Goal: Transaction & Acquisition: Purchase product/service

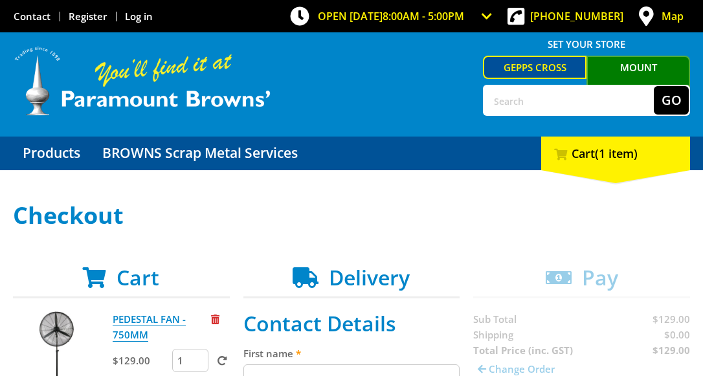
scroll to position [117, 0]
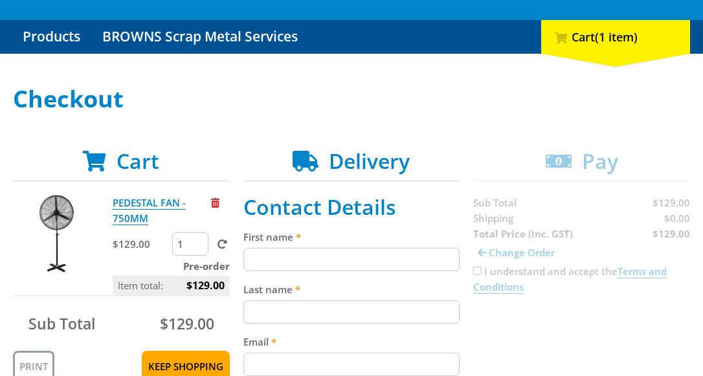
click at [387, 261] on input "First name" at bounding box center [352, 259] width 217 height 23
paste input "[PERSON_NAME]"
type input "[PERSON_NAME]"
click at [353, 303] on input "Last name" at bounding box center [352, 312] width 217 height 23
paste input "[PERSON_NAME]"
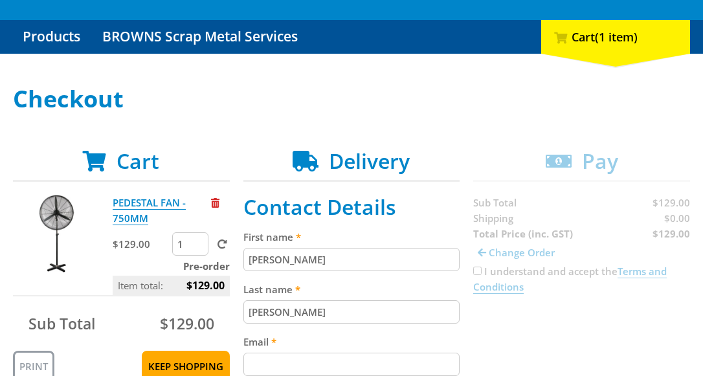
type input "[PERSON_NAME]"
click at [438, 319] on input "[PERSON_NAME]" at bounding box center [352, 312] width 217 height 23
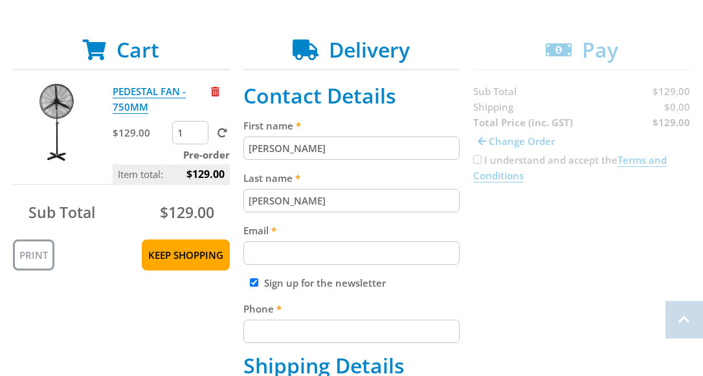
scroll to position [243, 0]
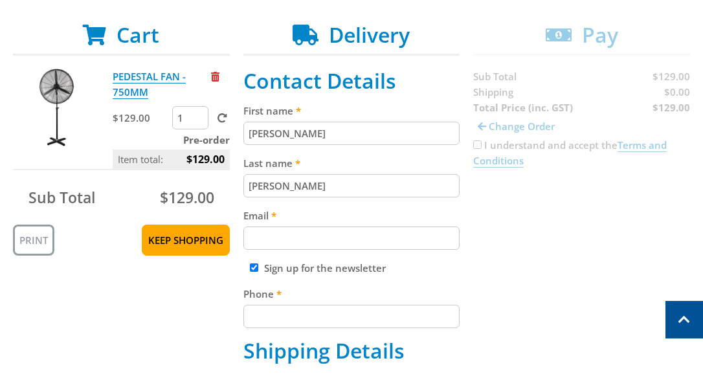
click at [342, 242] on input "Email" at bounding box center [352, 238] width 217 height 23
paste input "[EMAIL_ADDRESS][DOMAIN_NAME]"
type input "[EMAIL_ADDRESS][DOMAIN_NAME]"
click at [312, 314] on input "Phone" at bounding box center [352, 316] width 217 height 23
type input "[PHONE_NUMBER]"
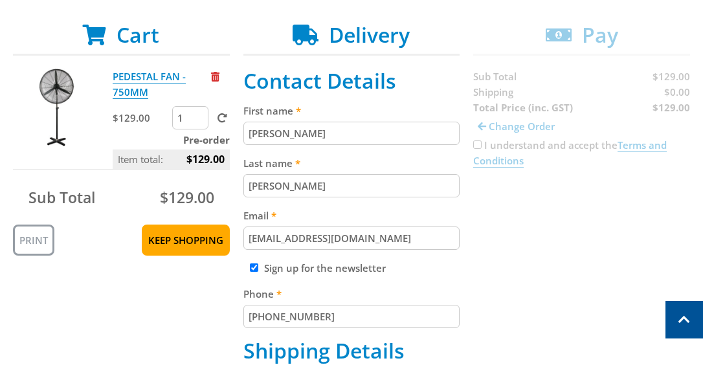
click at [441, 314] on input "[PHONE_NUMBER]" at bounding box center [352, 316] width 217 height 23
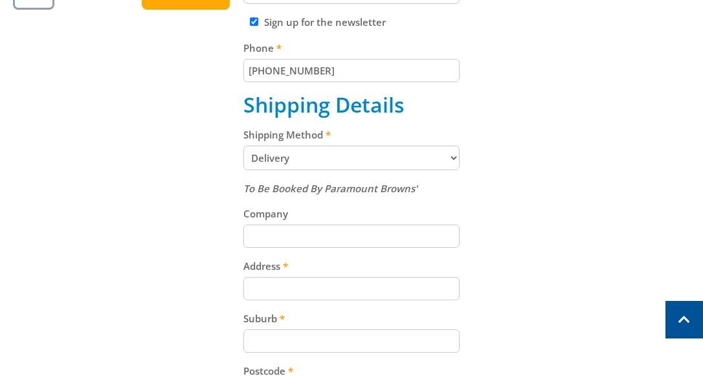
scroll to position [515, 0]
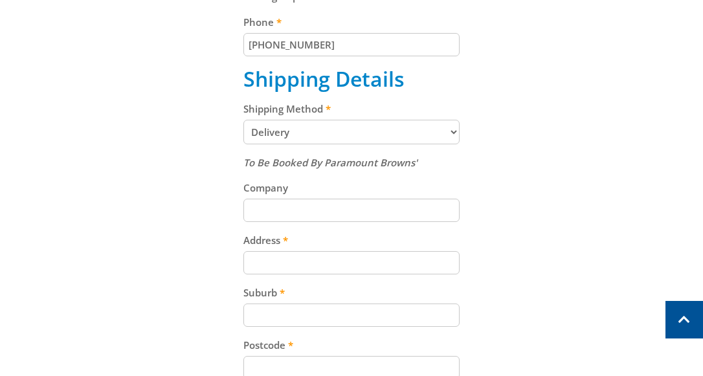
click at [329, 124] on select "Pickup from Gepps Cross Delivery" at bounding box center [352, 132] width 217 height 25
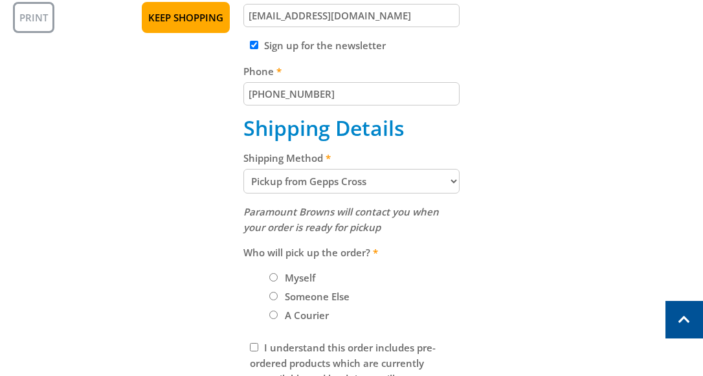
scroll to position [464, 0]
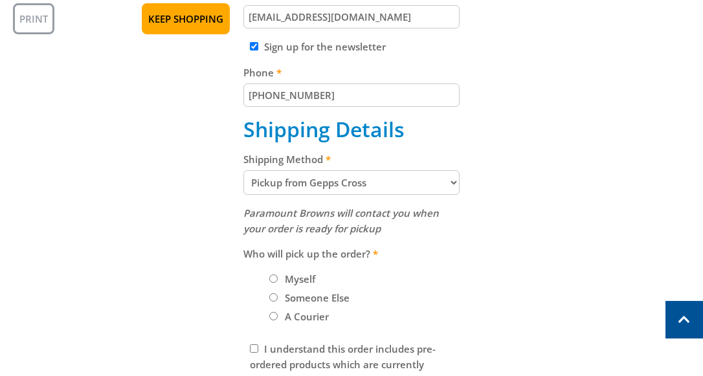
click at [266, 182] on select "Pickup from Gepps Cross Delivery" at bounding box center [352, 182] width 217 height 25
select select "Delivery"
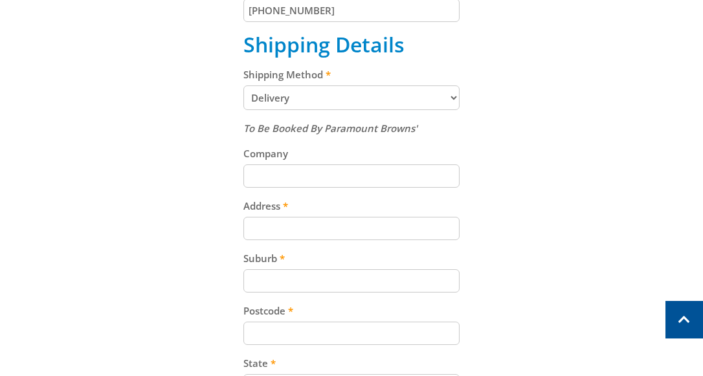
scroll to position [593, 0]
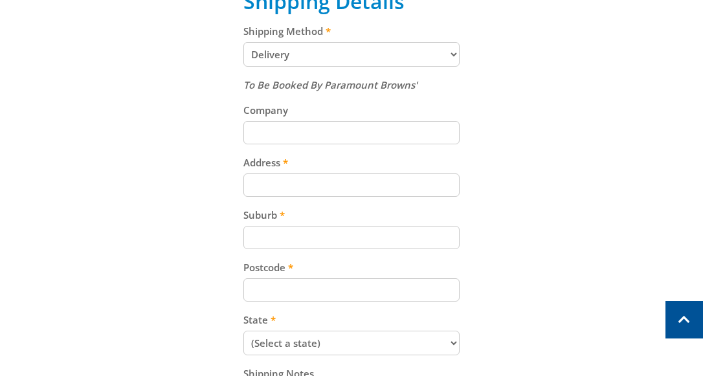
click at [441, 189] on input "Address" at bounding box center [352, 185] width 217 height 23
paste input "[STREET_ADDRESS]"
type input "[STREET_ADDRESS]"
click at [284, 229] on input "Suburb" at bounding box center [352, 237] width 217 height 23
paste input "Gepps Cross"
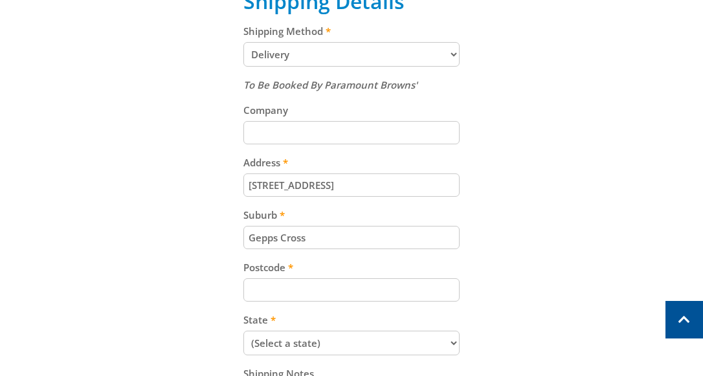
type input "Gepps Cross"
click at [370, 279] on input "Postcode" at bounding box center [352, 290] width 217 height 23
paste input "5094"
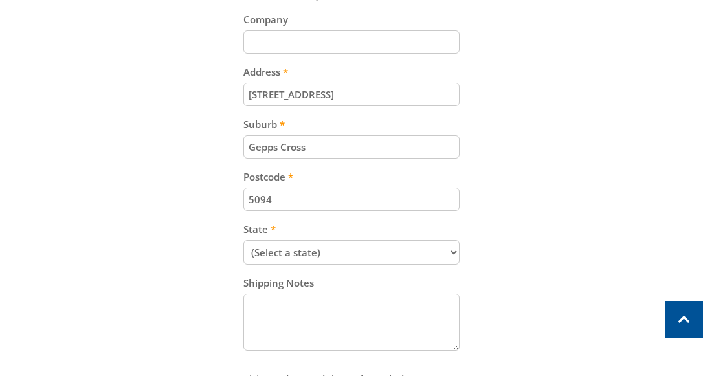
scroll to position [698, 0]
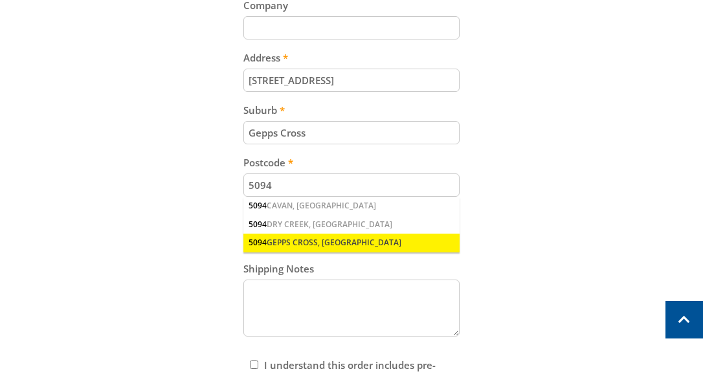
type input "5094"
click at [303, 240] on div "5094 GEPPS CROSS, [GEOGRAPHIC_DATA]" at bounding box center [352, 243] width 217 height 18
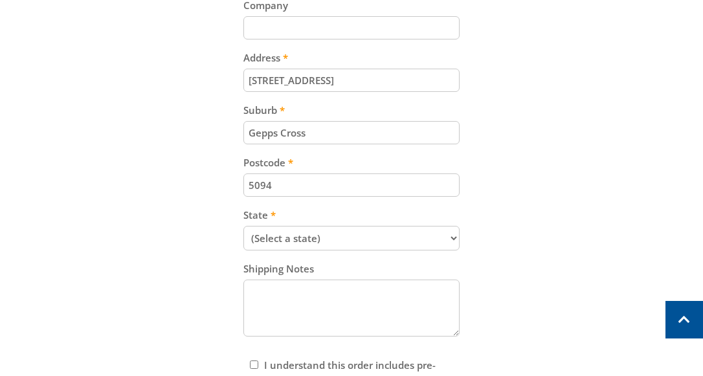
click at [510, 190] on div "Cart PEDESTAL FAN - 750MM $129.00 1 Pre-order Item total: $129.00 Sub Total $12…" at bounding box center [352, 17] width 678 height 898
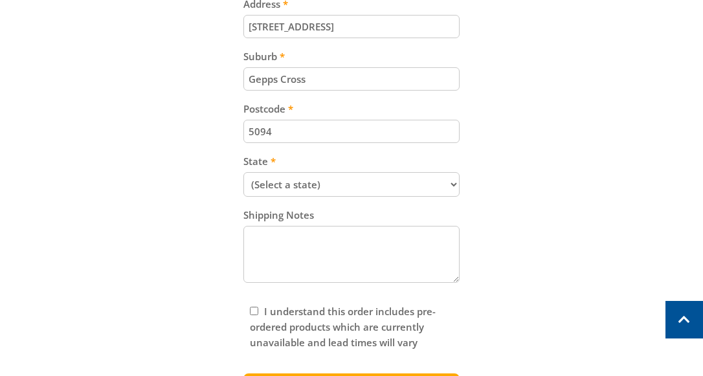
scroll to position [766, 0]
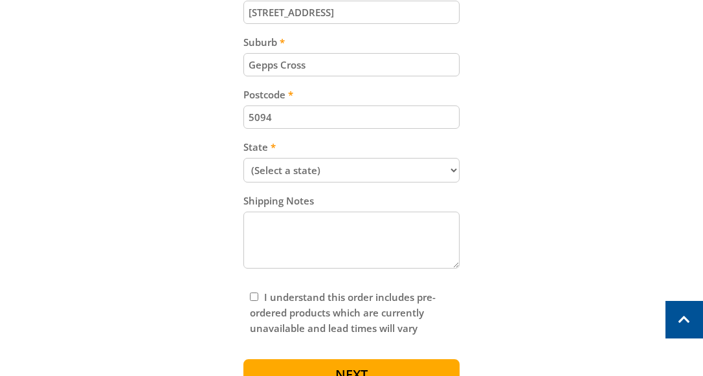
click at [364, 175] on select "(Select a state) [GEOGRAPHIC_DATA] [GEOGRAPHIC_DATA] [GEOGRAPHIC_DATA] [GEOGRAP…" at bounding box center [352, 170] width 217 height 25
select select "SA"
click at [244, 158] on select "(Select a state) [GEOGRAPHIC_DATA] [GEOGRAPHIC_DATA] [GEOGRAPHIC_DATA] [GEOGRAP…" at bounding box center [352, 170] width 217 height 25
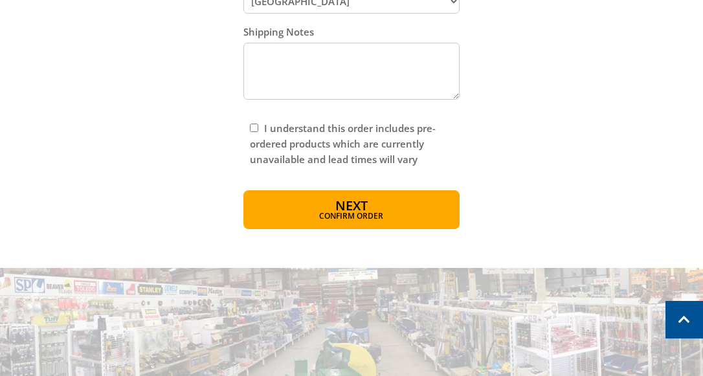
scroll to position [937, 0]
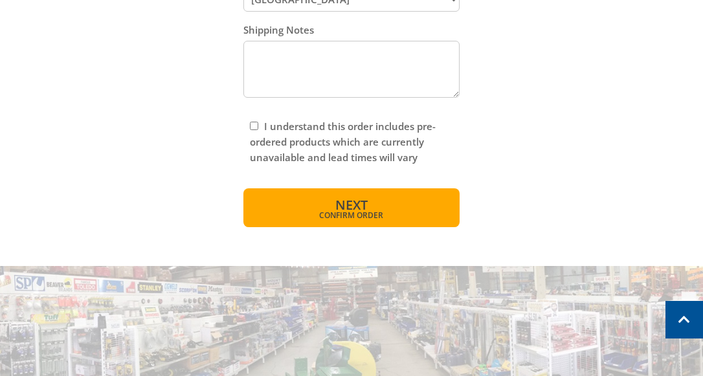
click at [397, 205] on button "Next Confirm order" at bounding box center [352, 208] width 217 height 39
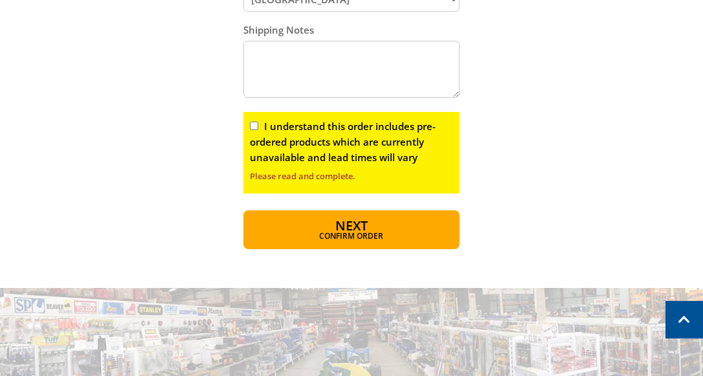
click at [322, 125] on label "I understand this order includes pre-ordered products which are currently unava…" at bounding box center [343, 142] width 186 height 44
click at [258, 125] on input "I understand this order includes pre-ordered products which are currently unava…" at bounding box center [254, 126] width 8 height 8
checkbox input "true"
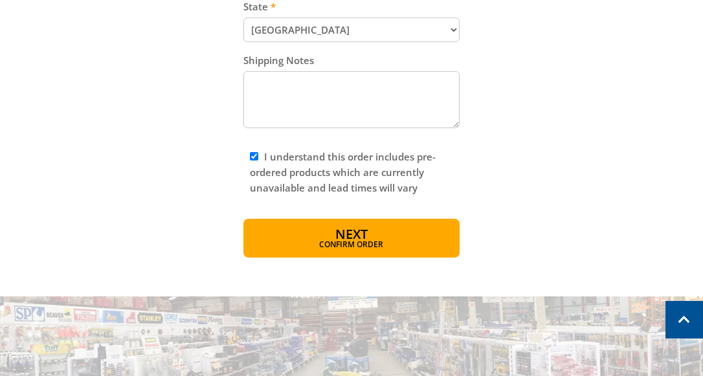
scroll to position [932, 0]
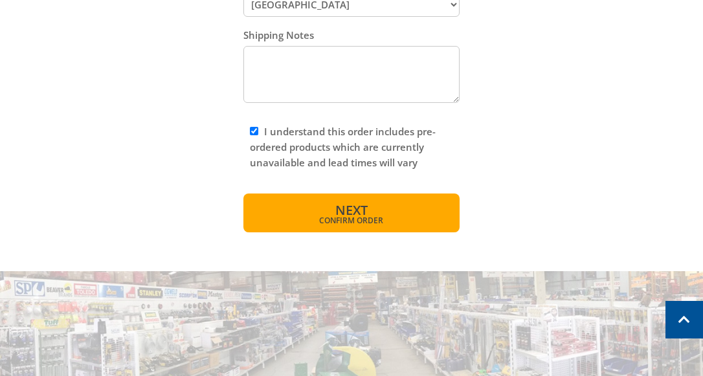
click at [390, 207] on button "Next Confirm order" at bounding box center [352, 213] width 217 height 39
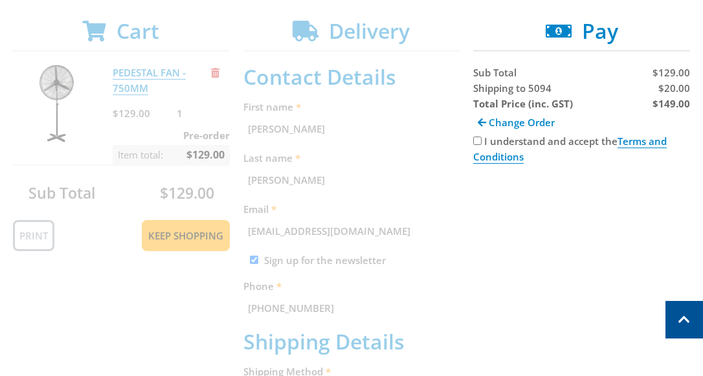
scroll to position [250, 0]
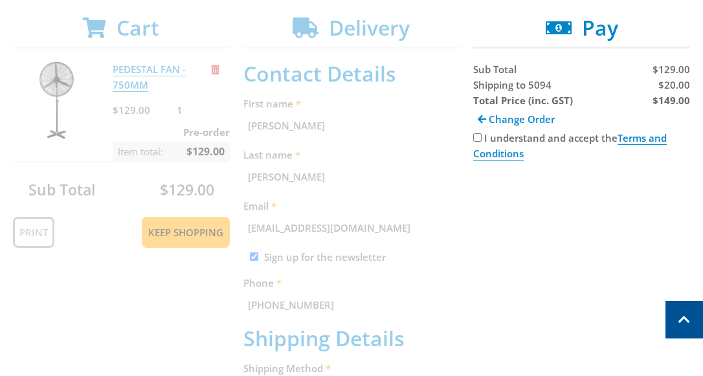
click at [536, 141] on label "I understand and accept the Terms and Conditions" at bounding box center [571, 145] width 194 height 29
click at [482, 141] on input "I understand and accept the Terms and Conditions" at bounding box center [478, 137] width 8 height 8
checkbox input "true"
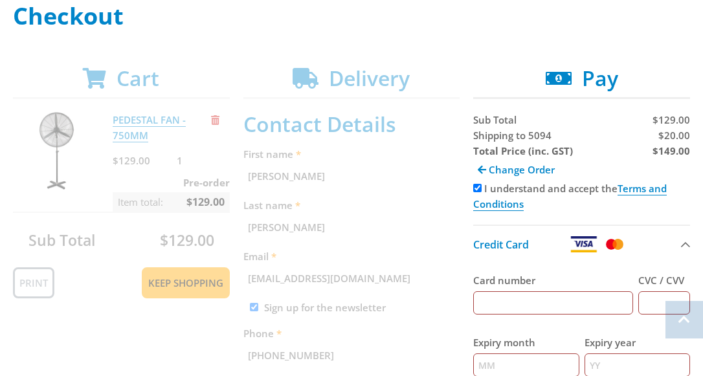
scroll to position [207, 0]
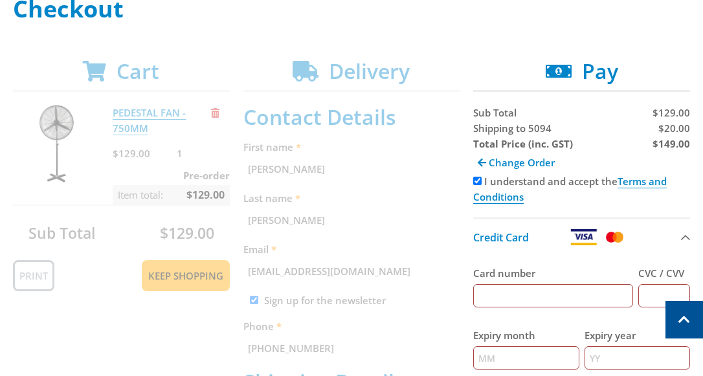
click at [496, 131] on span "Shipping to 5094" at bounding box center [513, 128] width 78 height 13
copy span "Shipping"
click at [677, 134] on span "$20.00" at bounding box center [675, 128] width 32 height 13
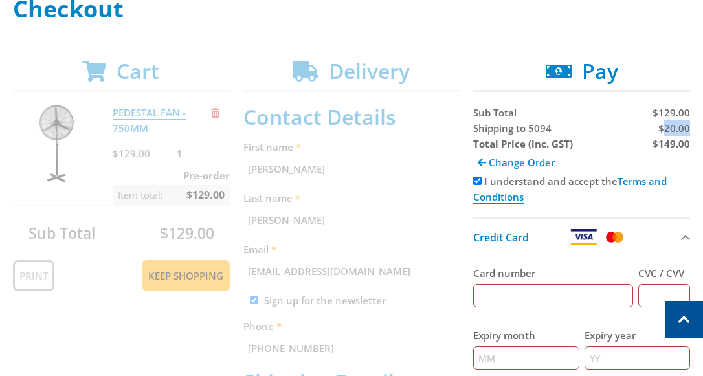
copy span "20.00"
click at [672, 142] on strong "$149.00" at bounding box center [672, 143] width 38 height 13
copy strong "149.00"
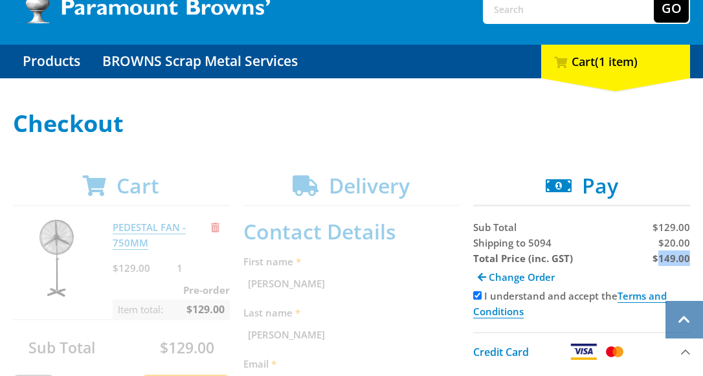
scroll to position [90, 0]
